Goal: Information Seeking & Learning: Learn about a topic

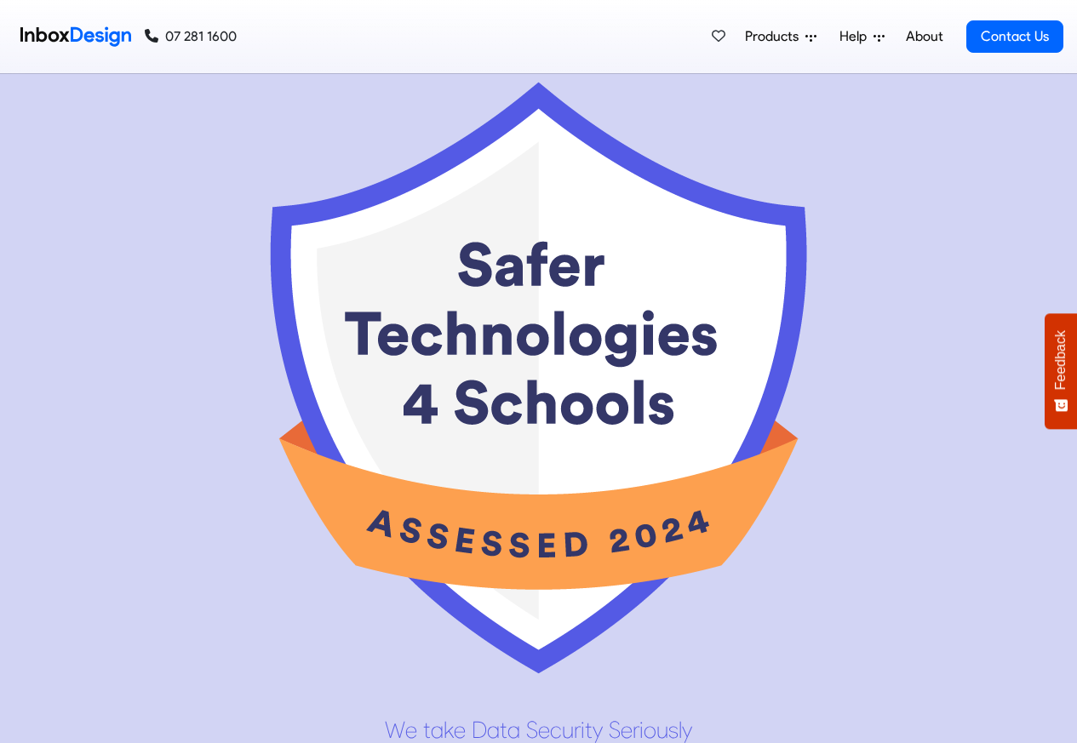
scroll to position [8173, 0]
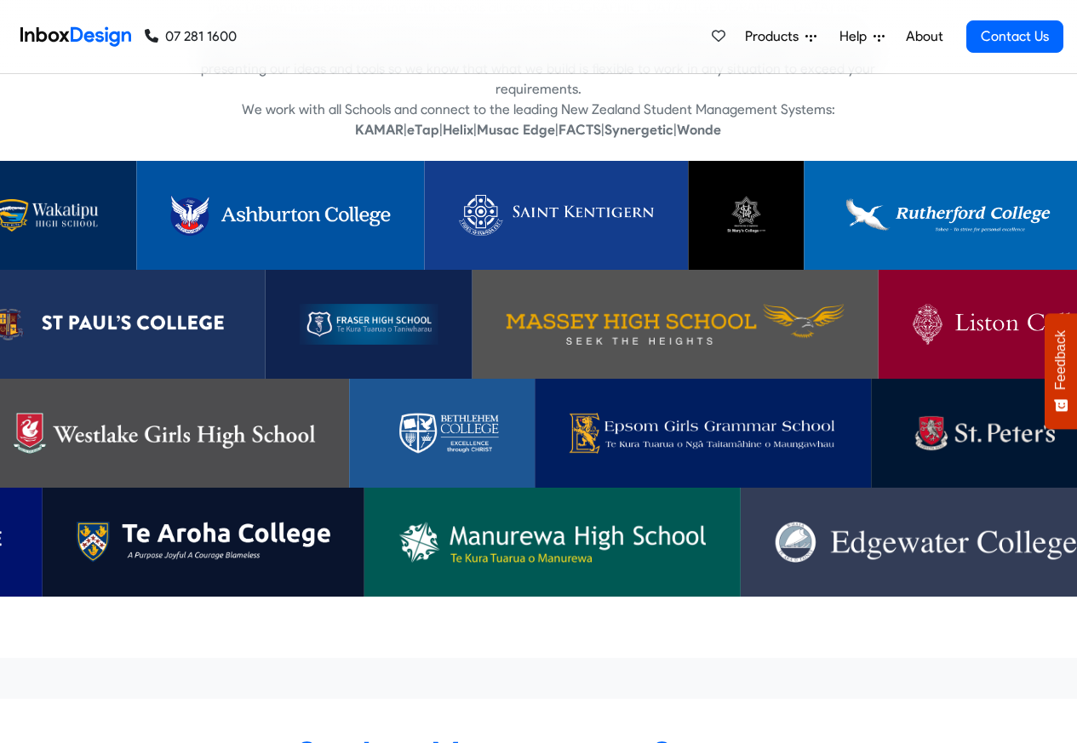
scroll to position [5072, 0]
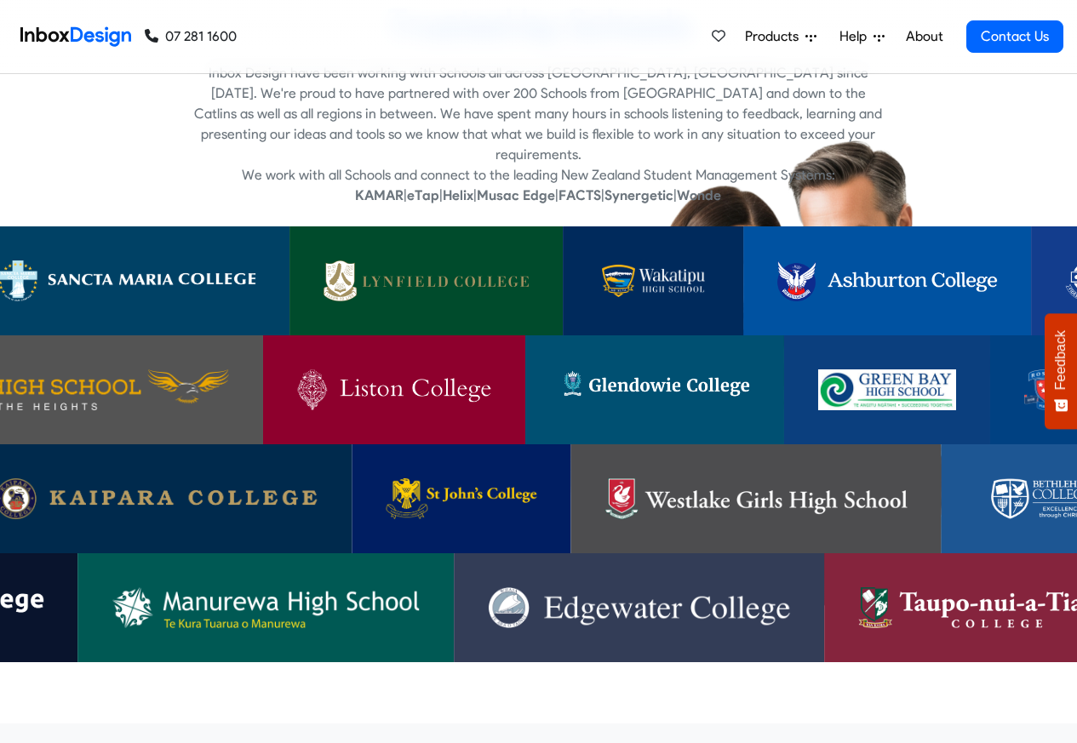
checkbox input "false"
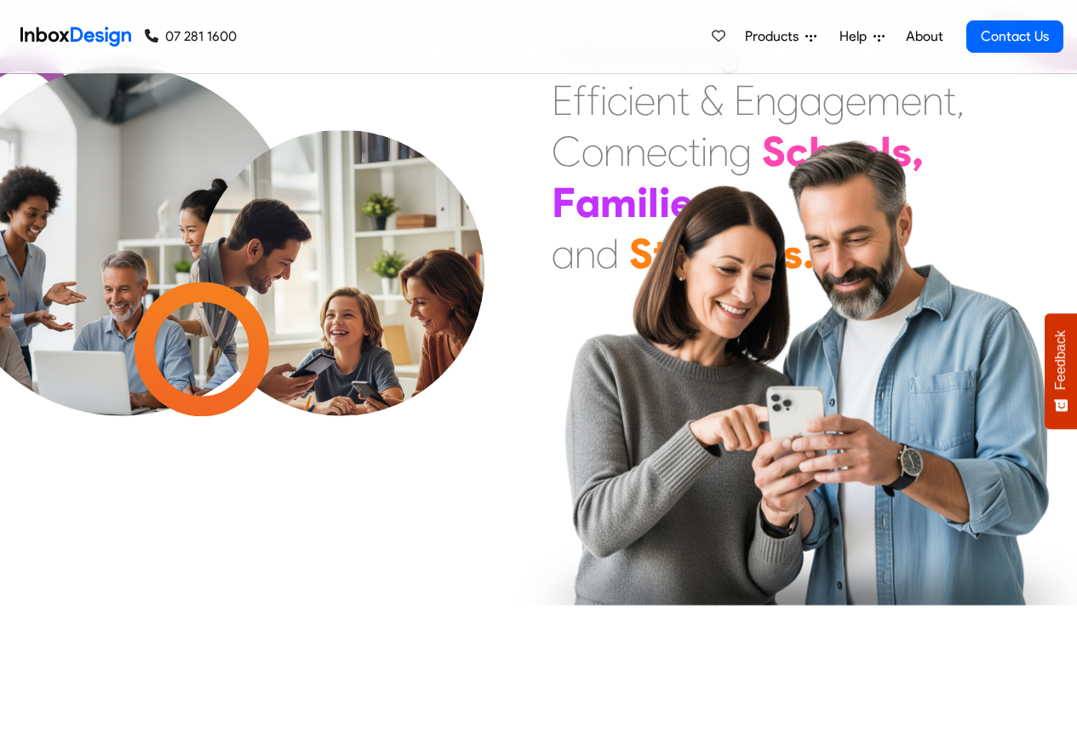
checkbox input "false"
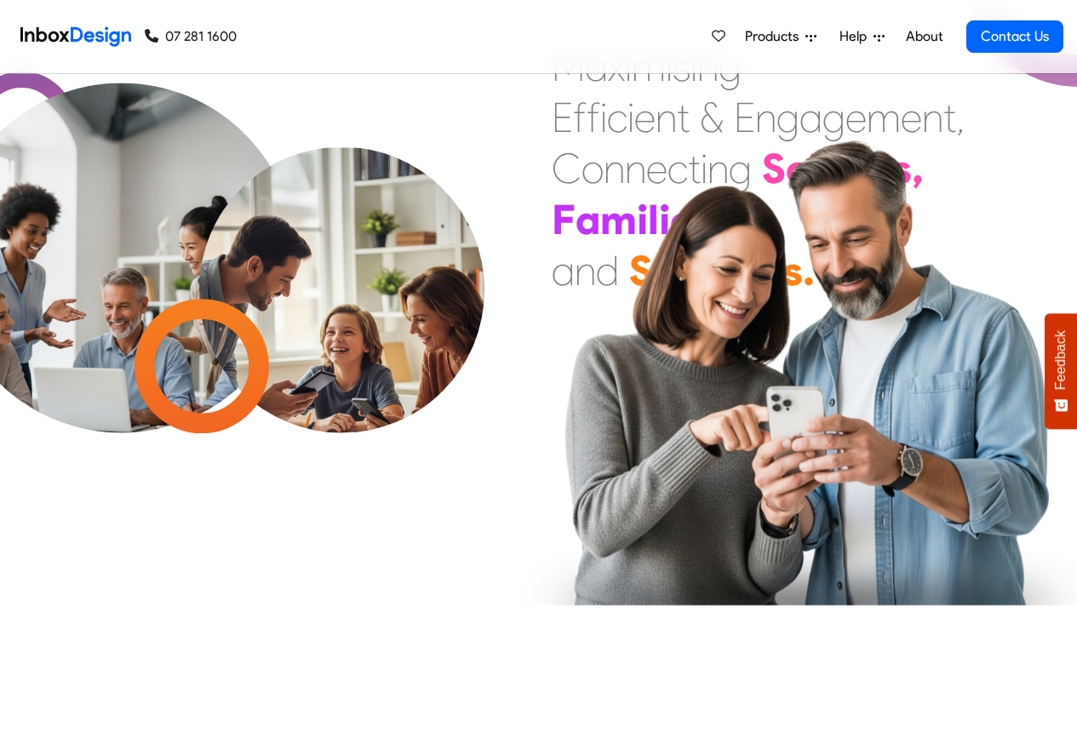
checkbox input "false"
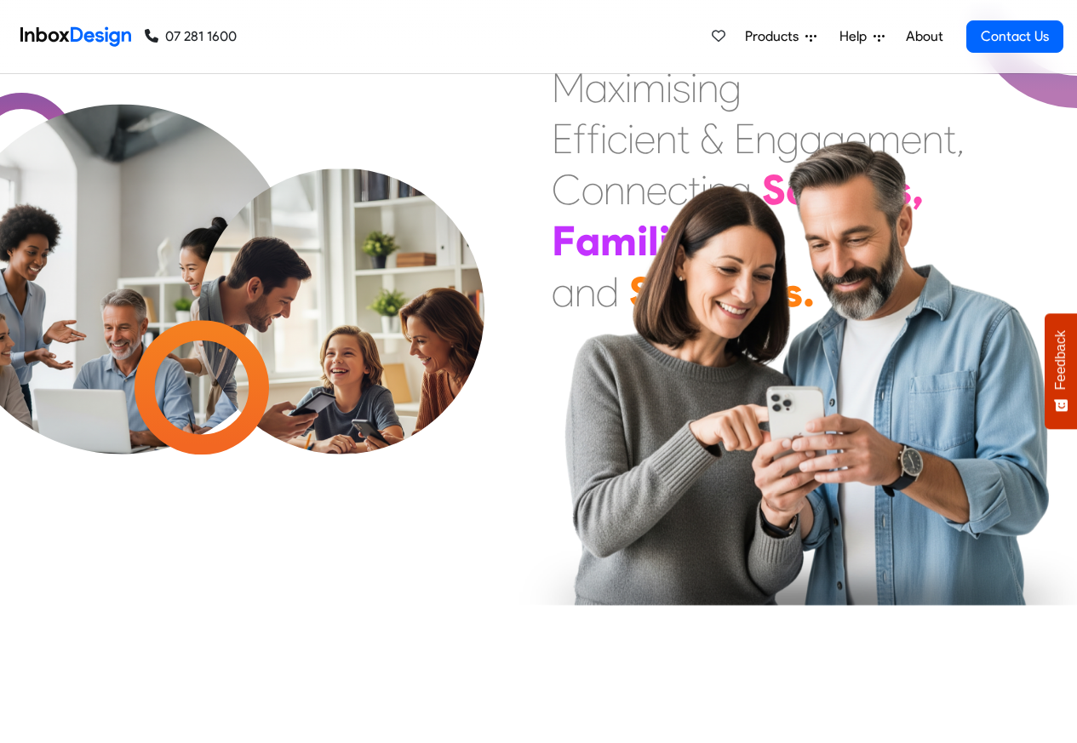
checkbox input "false"
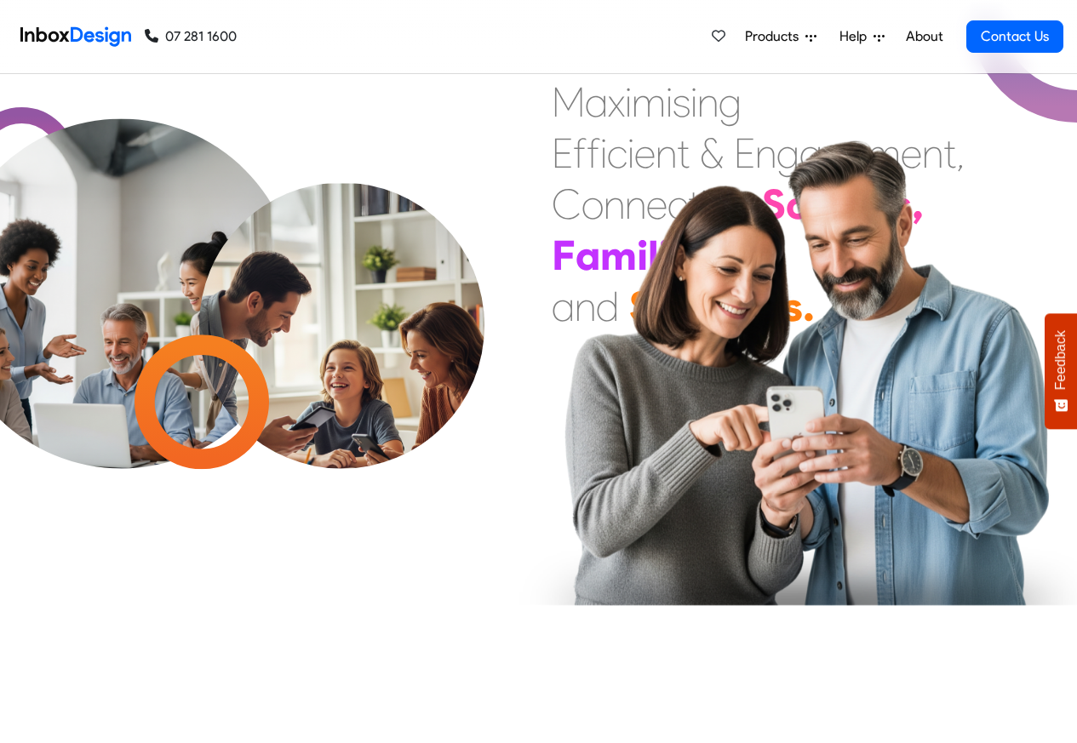
checkbox input "false"
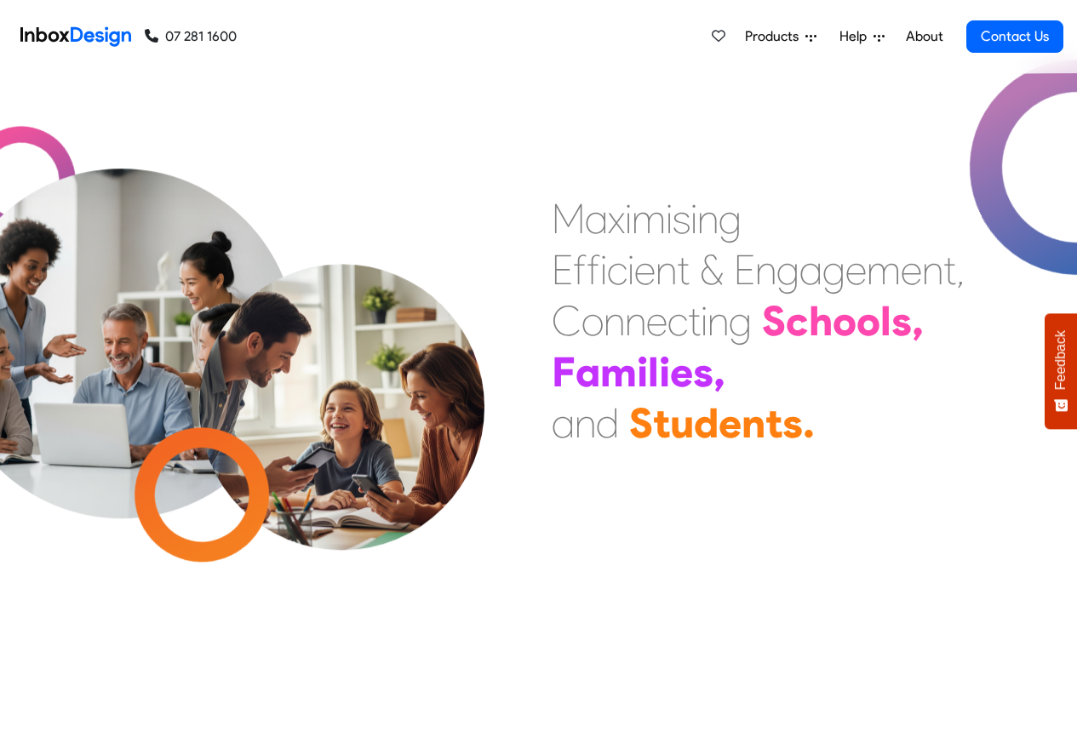
checkbox input "false"
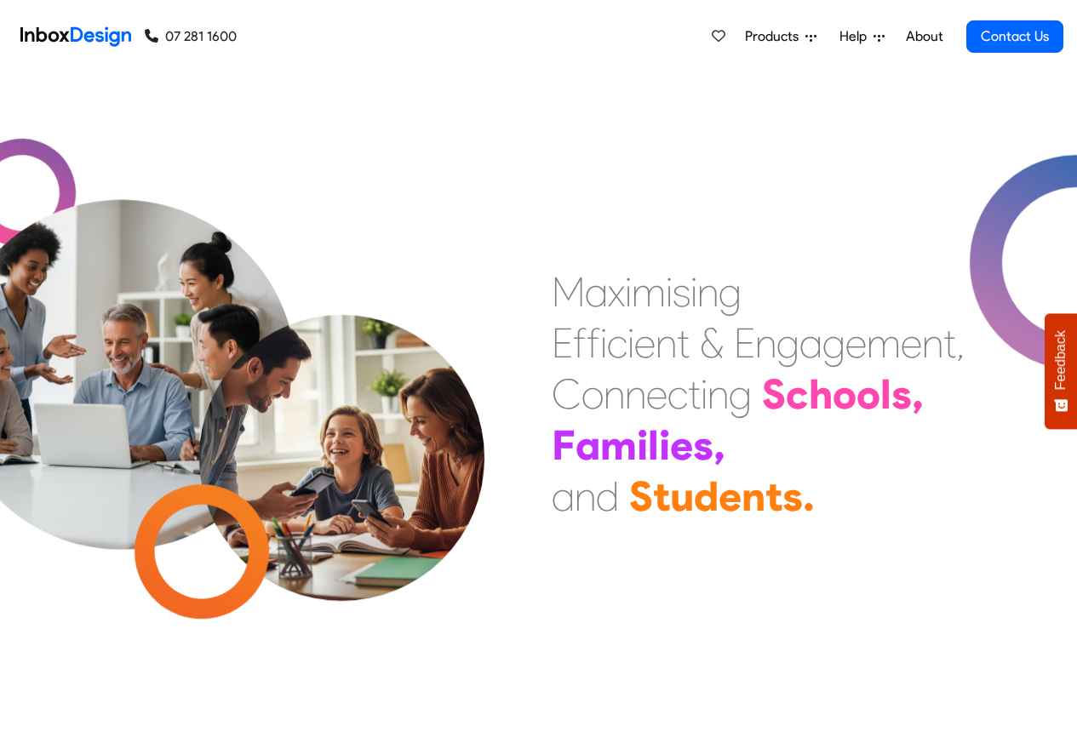
checkbox input "false"
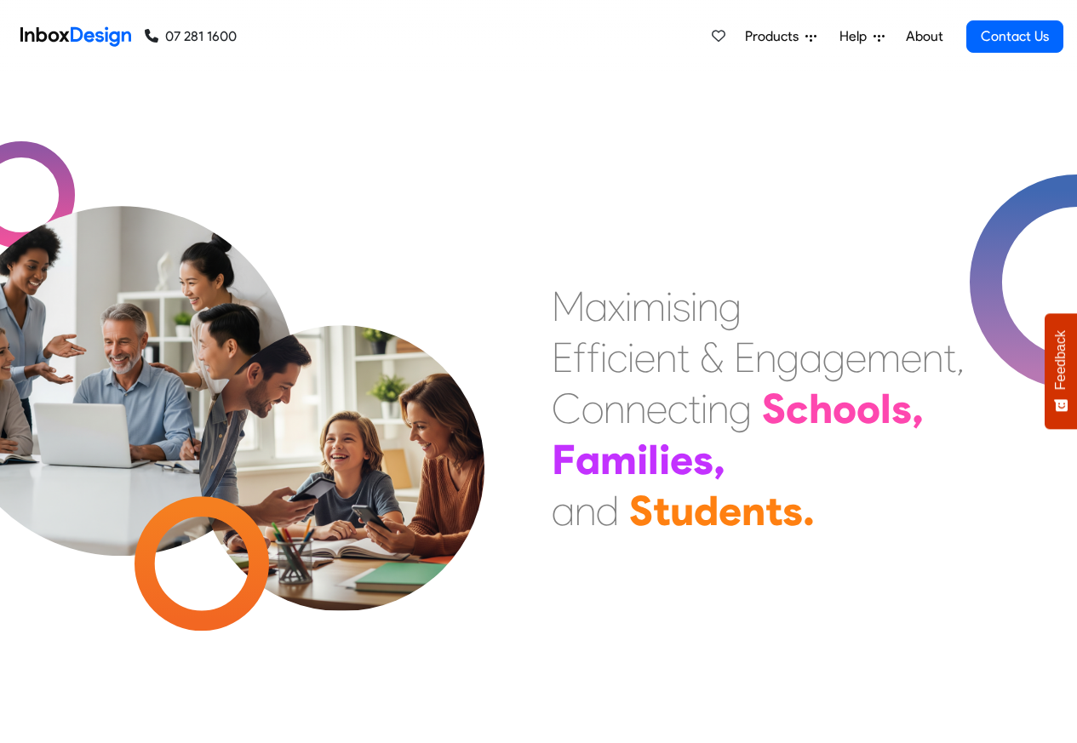
click at [921, 37] on link "About" at bounding box center [923, 37] width 47 height 34
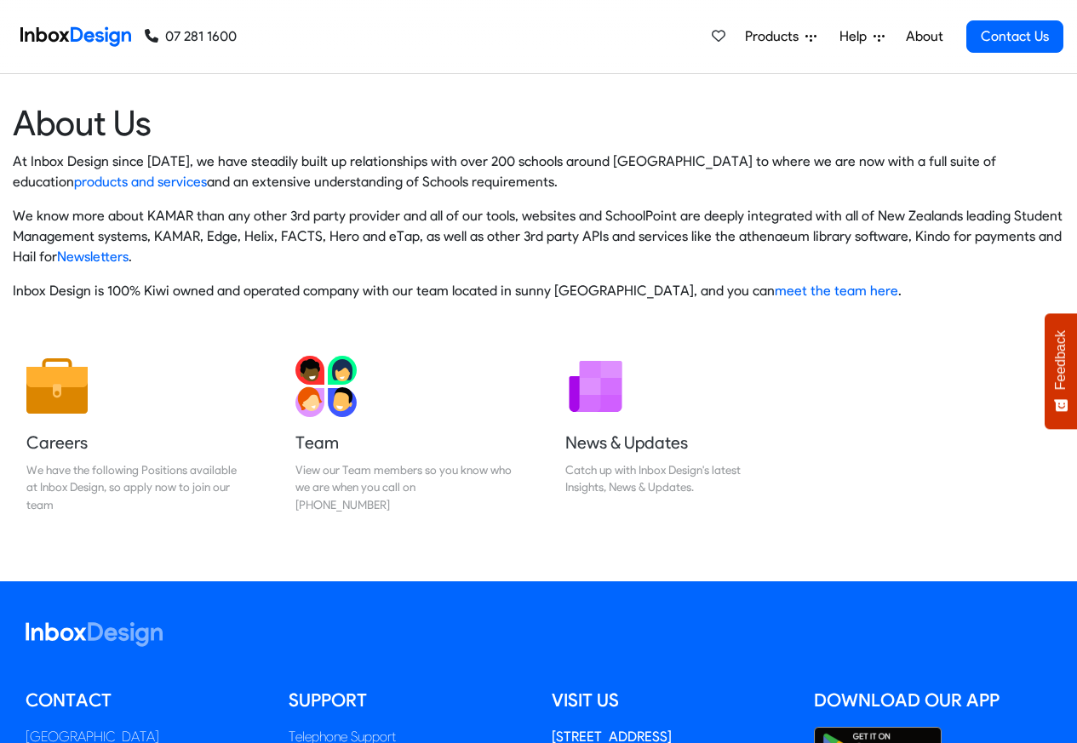
click at [758, 37] on span "Products" at bounding box center [775, 36] width 60 height 20
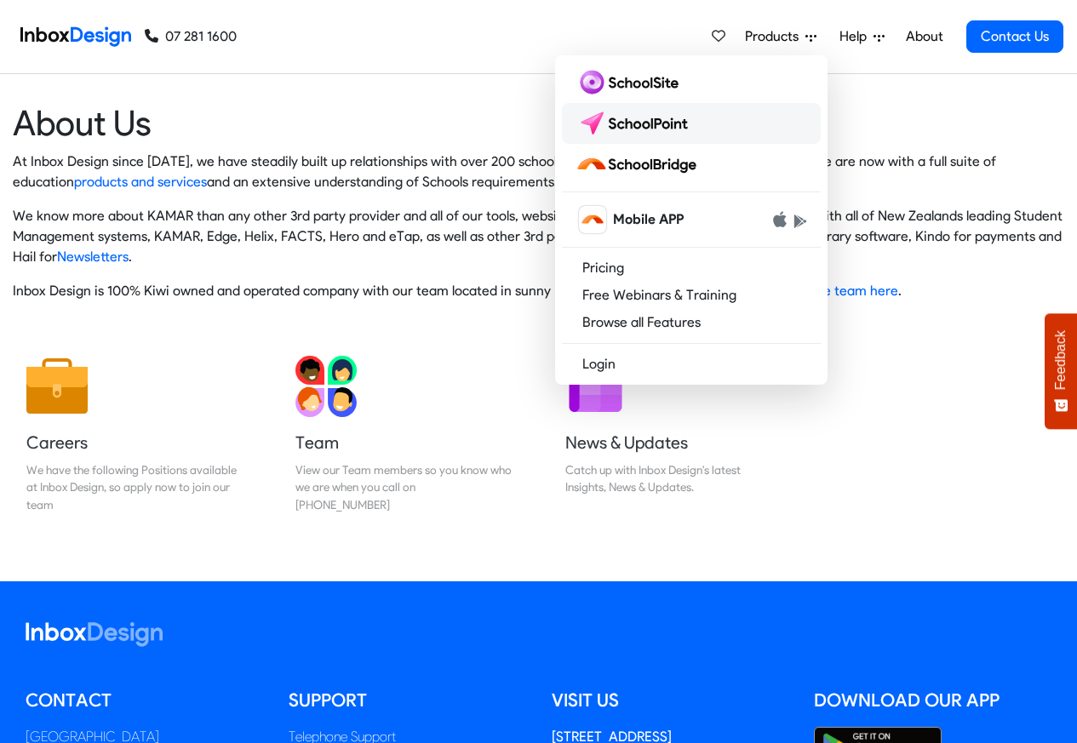
click at [632, 123] on img at bounding box center [635, 123] width 120 height 27
